Goal: Task Accomplishment & Management: Complete application form

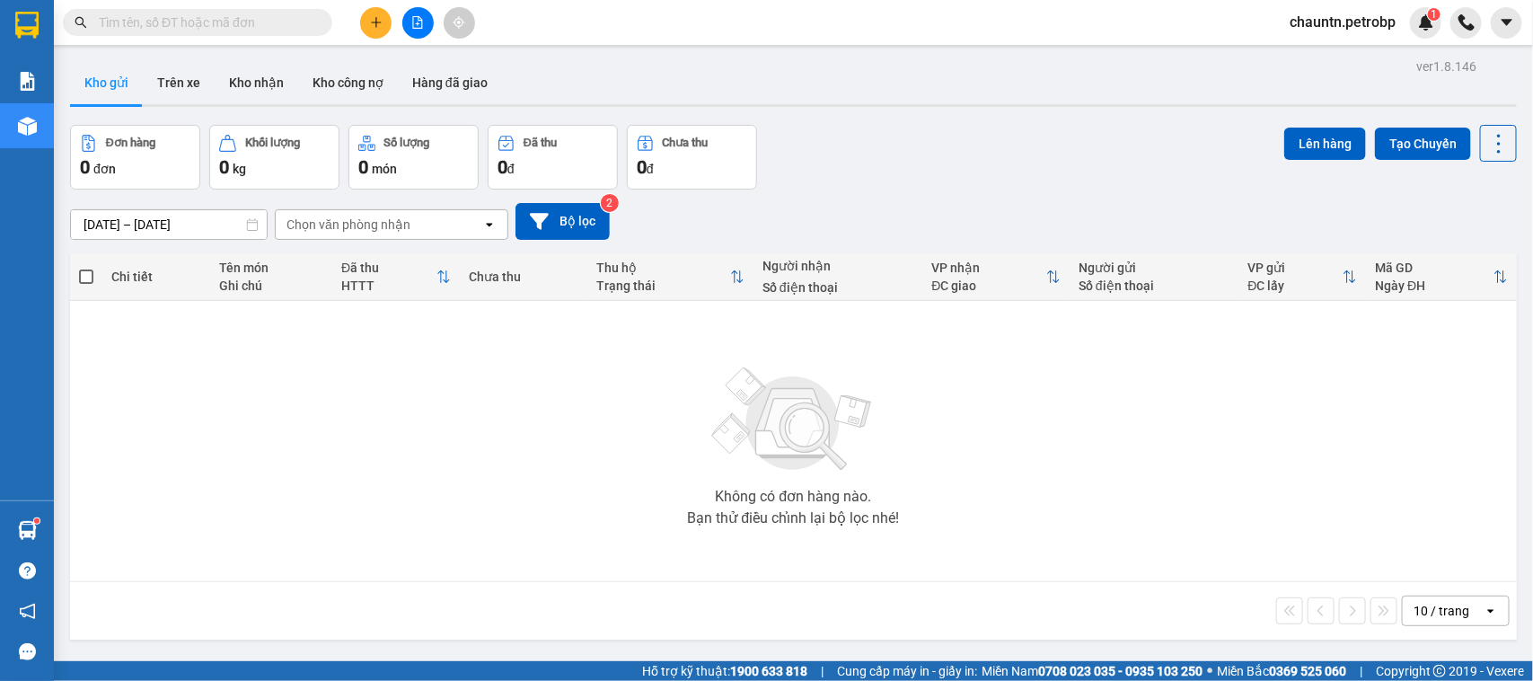
click at [196, 23] on input "text" at bounding box center [205, 23] width 212 height 20
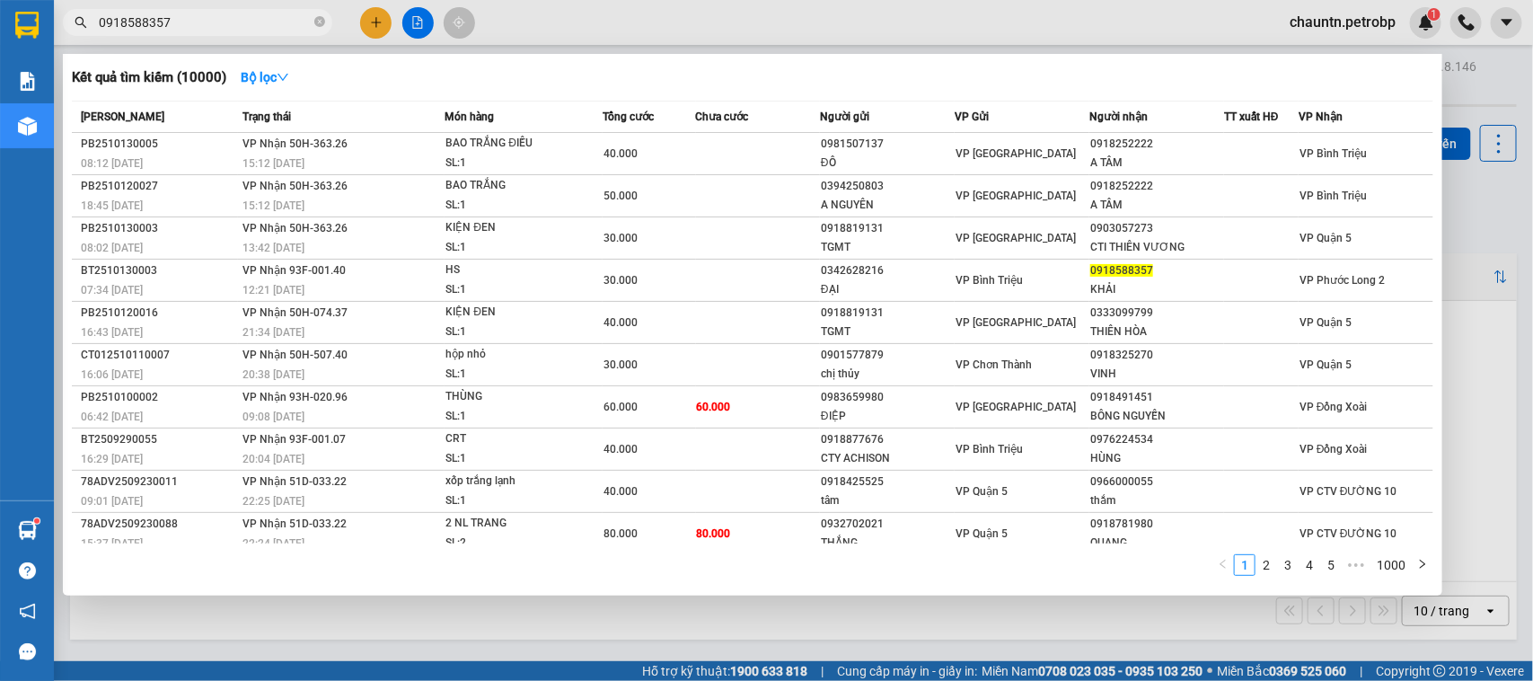
type input "0918588357"
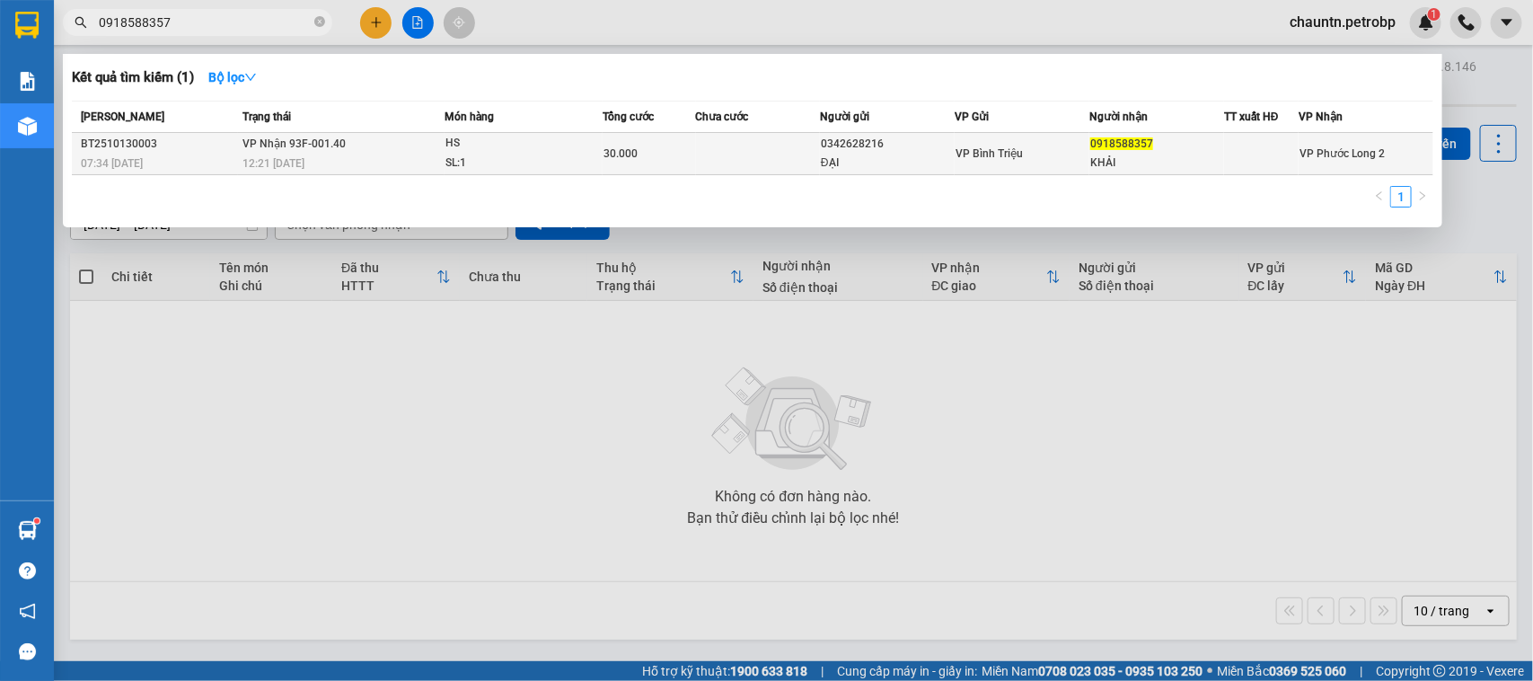
click at [721, 151] on td at bounding box center [758, 154] width 124 height 42
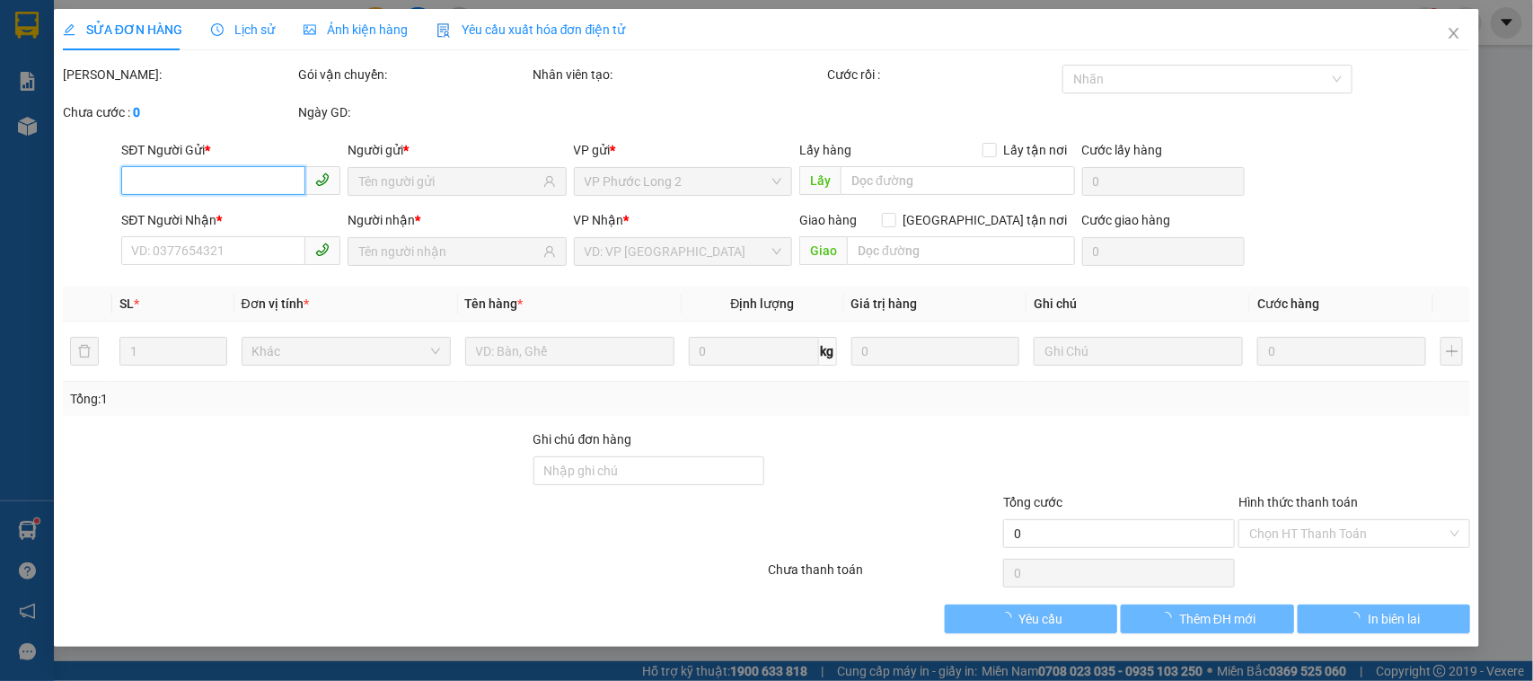
type input "0342628216"
type input "ĐẠI"
type input "0918588357"
type input "KHẢI"
type input "30.000"
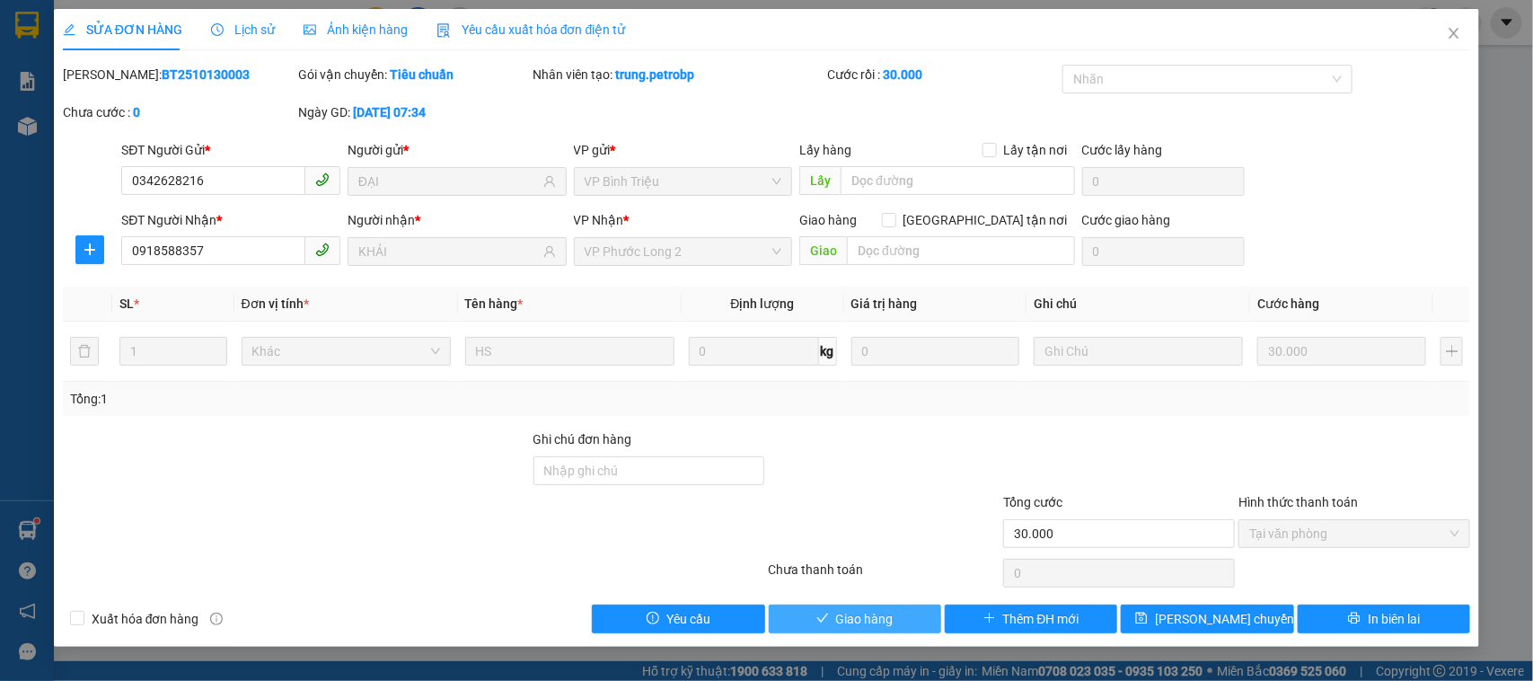
click at [840, 625] on span "Giao hàng" at bounding box center [864, 619] width 57 height 20
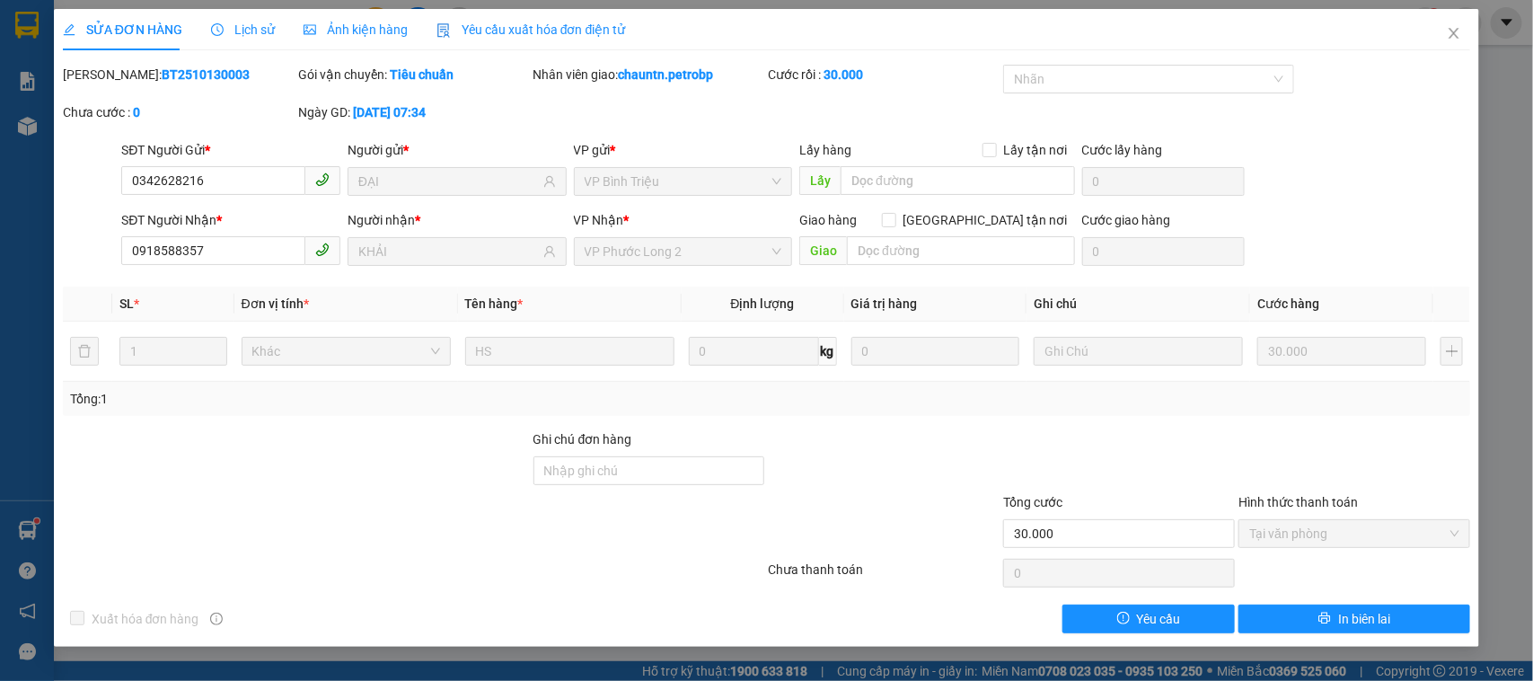
drag, startPoint x: 1401, startPoint y: 250, endPoint x: 1420, endPoint y: 277, distance: 32.9
click at [1420, 277] on div "Total Paid Fee 30.000 Total UnPaid Fee 0 Cash Collection Total Fee Mã ĐH: BT251…" at bounding box center [767, 349] width 1408 height 568
click at [1437, 254] on div "SĐT Người Nhận * 0918588357 Người nhận * KHẢI VP Nhận * VP Phước Long 2 Giao hà…" at bounding box center [796, 241] width 1356 height 63
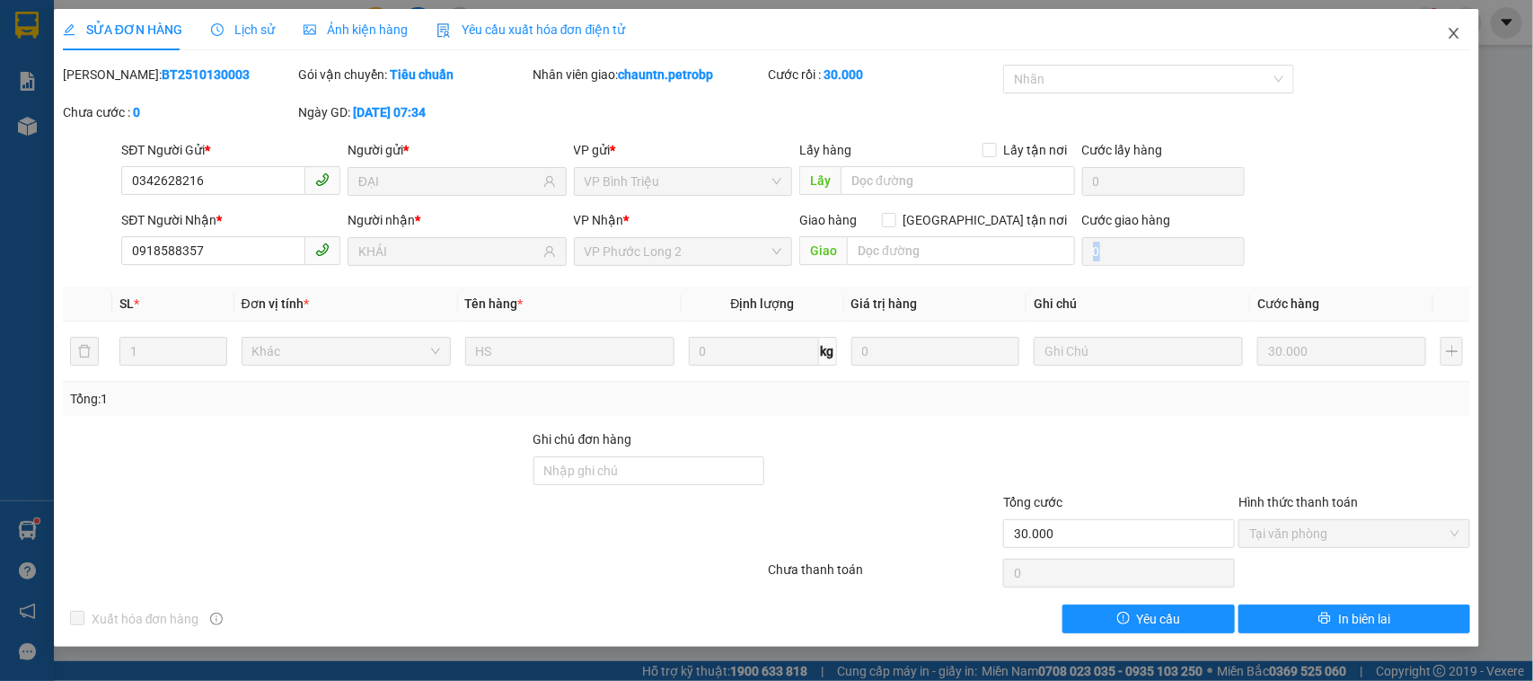
click at [1448, 37] on icon "close" at bounding box center [1453, 33] width 14 height 14
